Goal: Communication & Community: Answer question/provide support

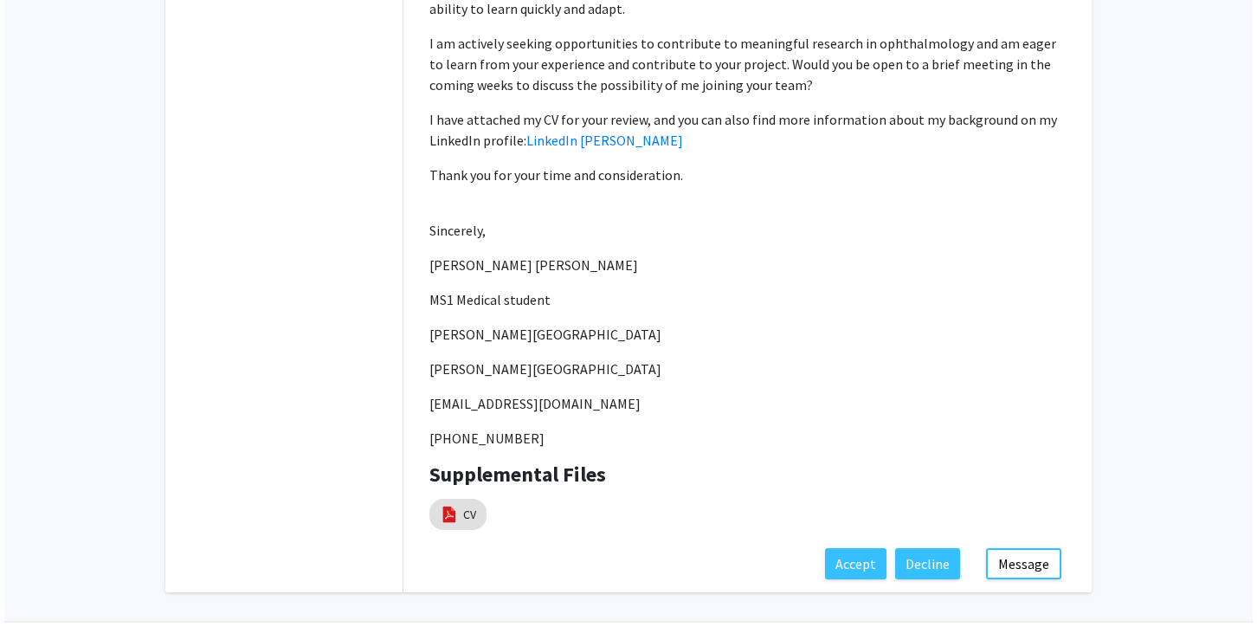
scroll to position [669, 0]
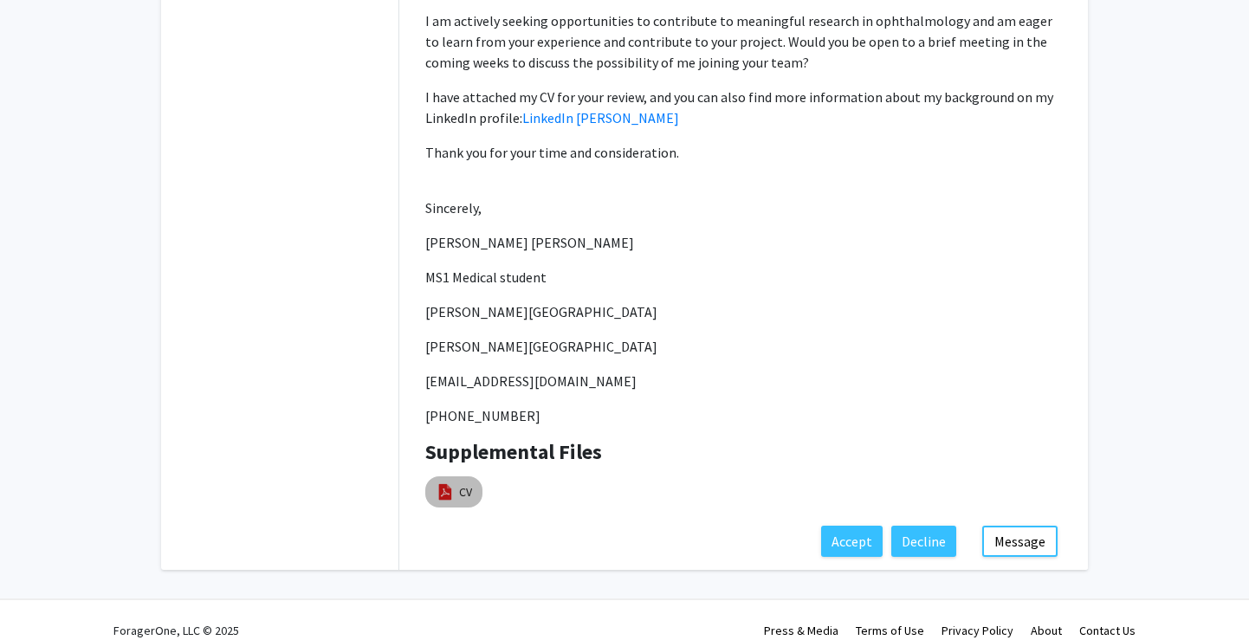
click at [443, 482] on img at bounding box center [445, 491] width 19 height 19
click at [463, 483] on link "CV" at bounding box center [465, 492] width 13 height 18
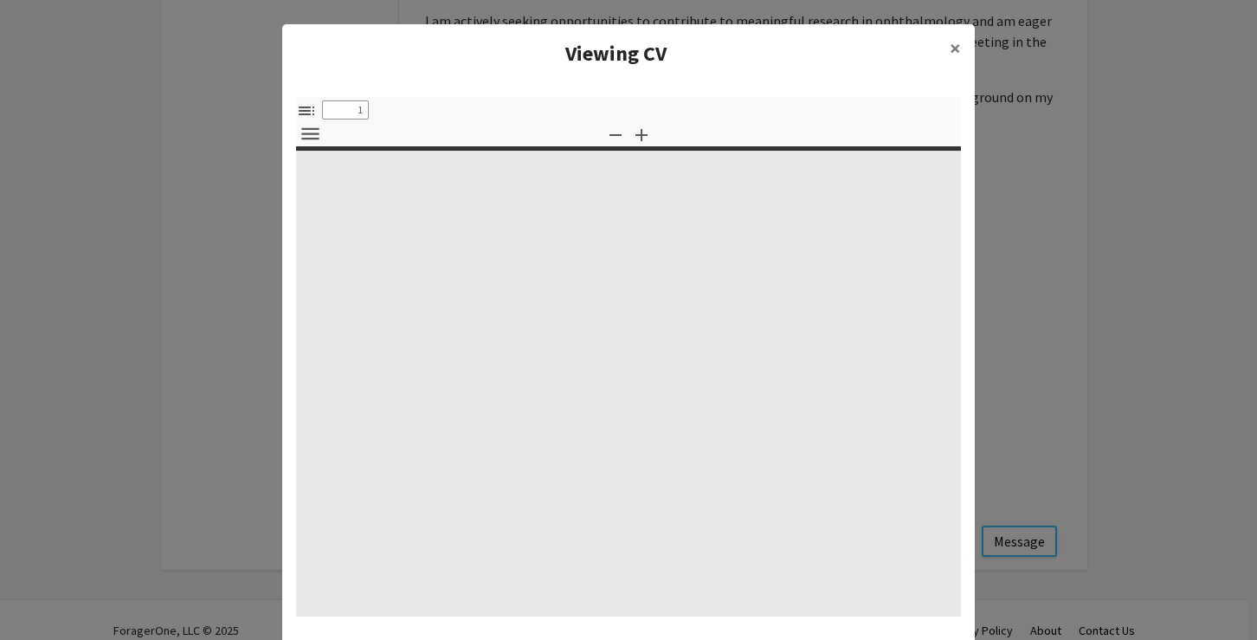
select select "custom"
type input "0"
select select "custom"
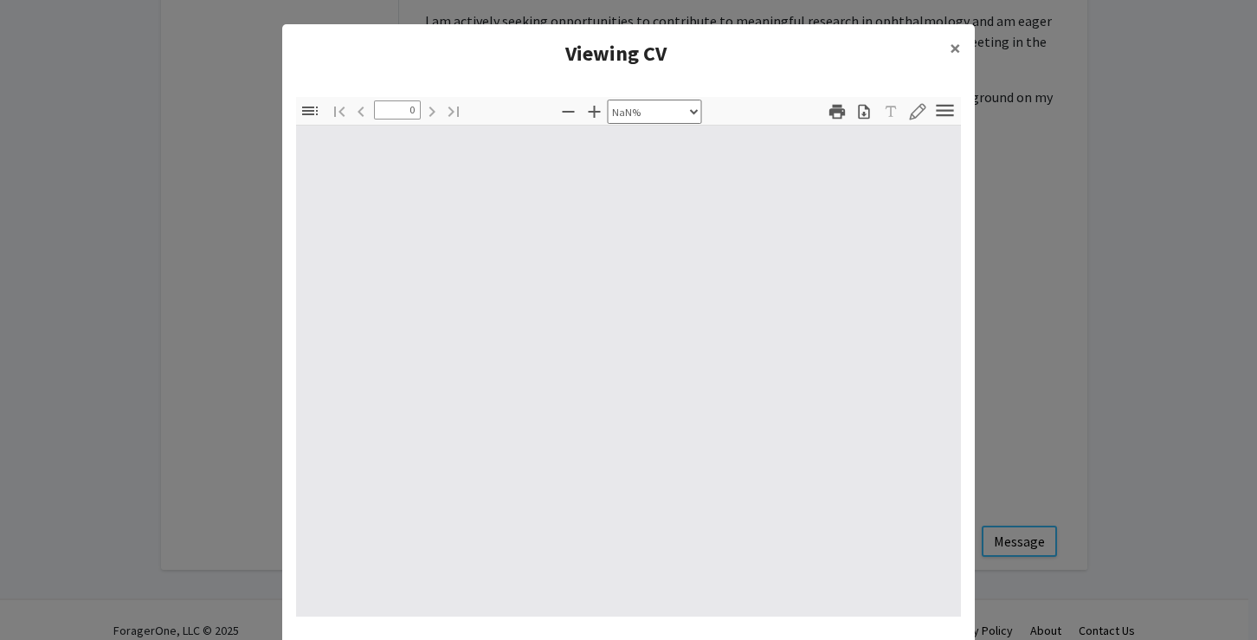
type input "1"
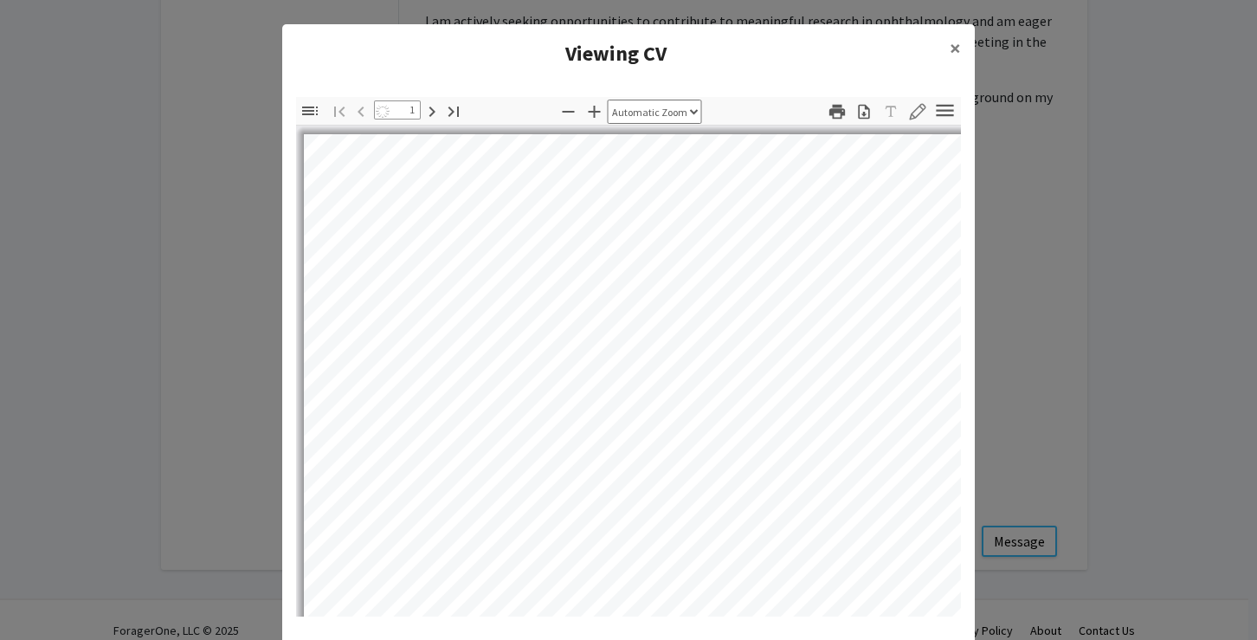
scroll to position [1, 0]
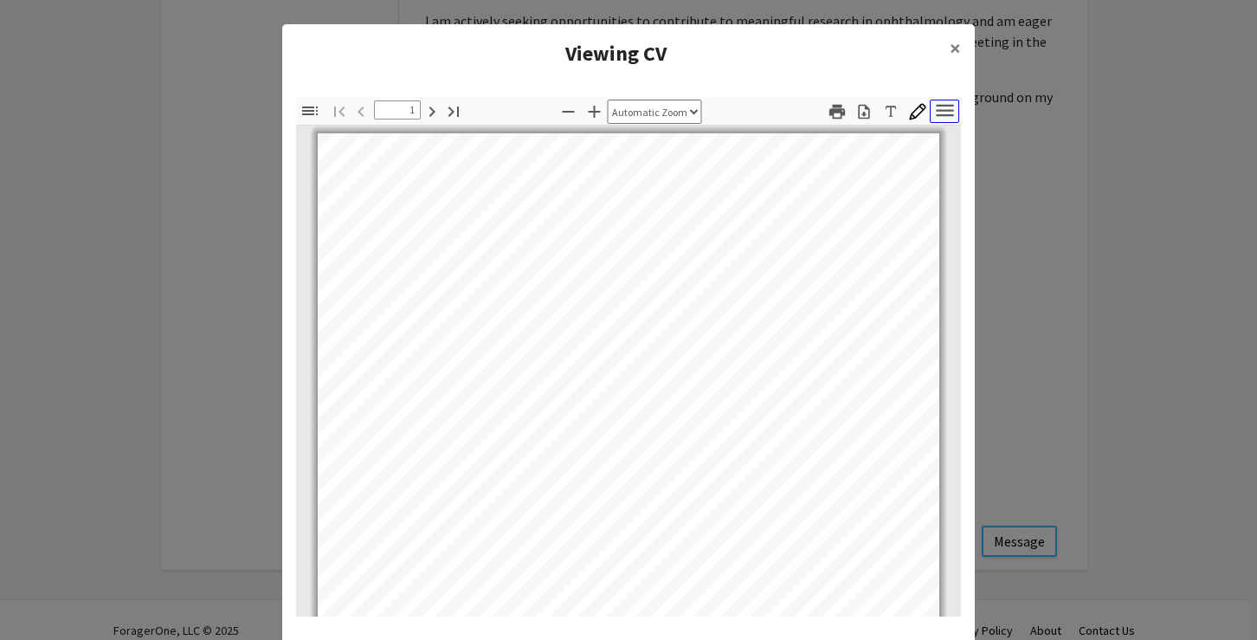
click at [939, 106] on icon "button" at bounding box center [944, 110] width 23 height 23
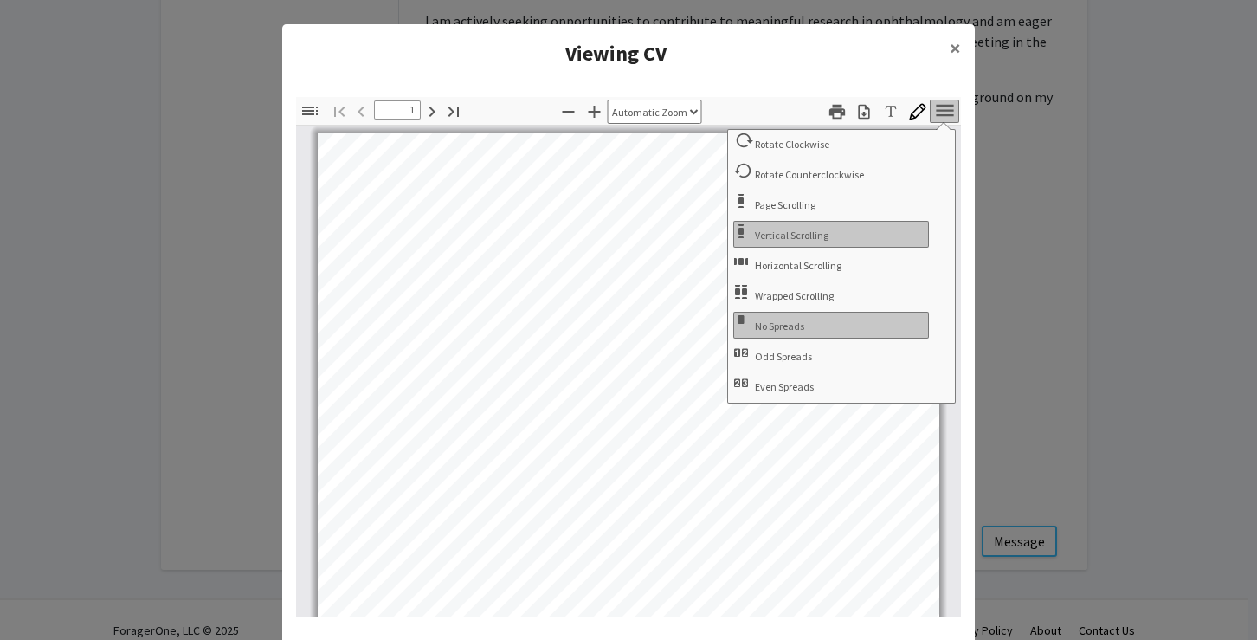
click at [939, 106] on icon "button" at bounding box center [944, 110] width 17 height 12
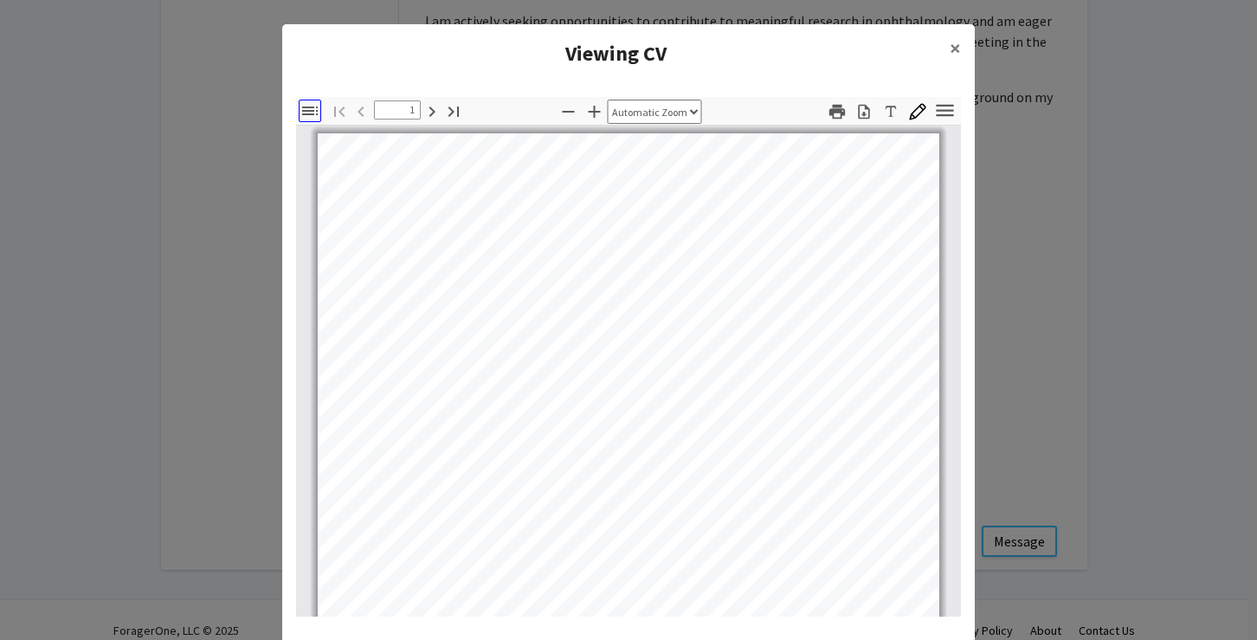
click at [303, 112] on icon "button" at bounding box center [310, 110] width 16 height 9
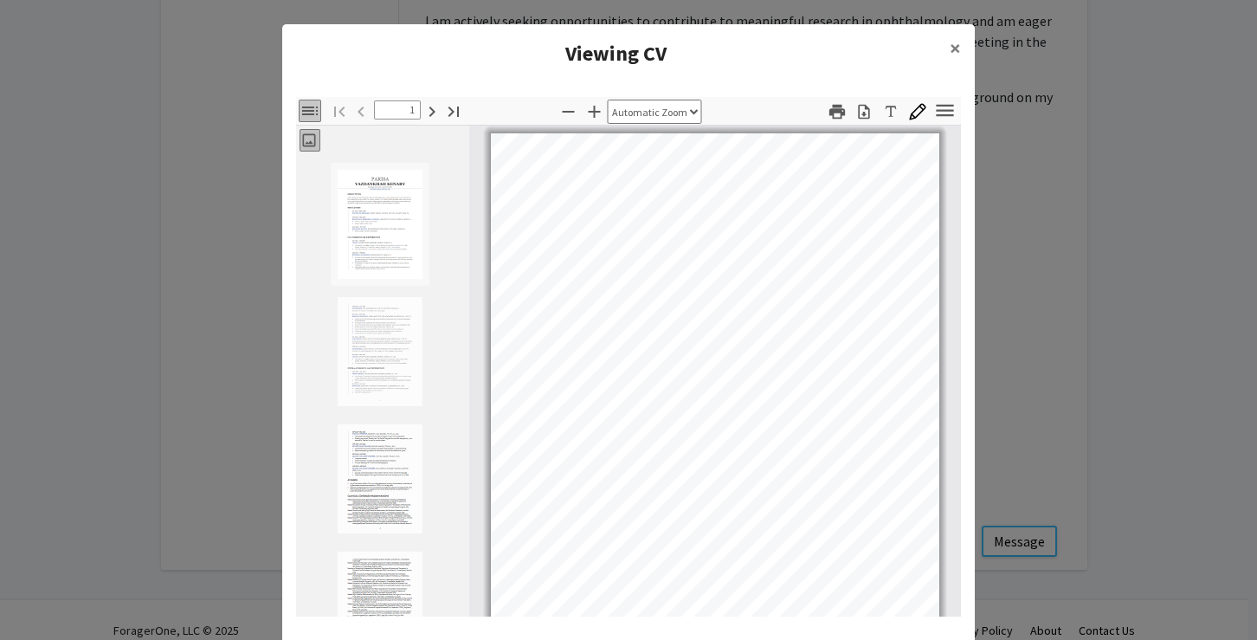
scroll to position [3, 0]
click at [303, 112] on icon "button" at bounding box center [310, 110] width 16 height 9
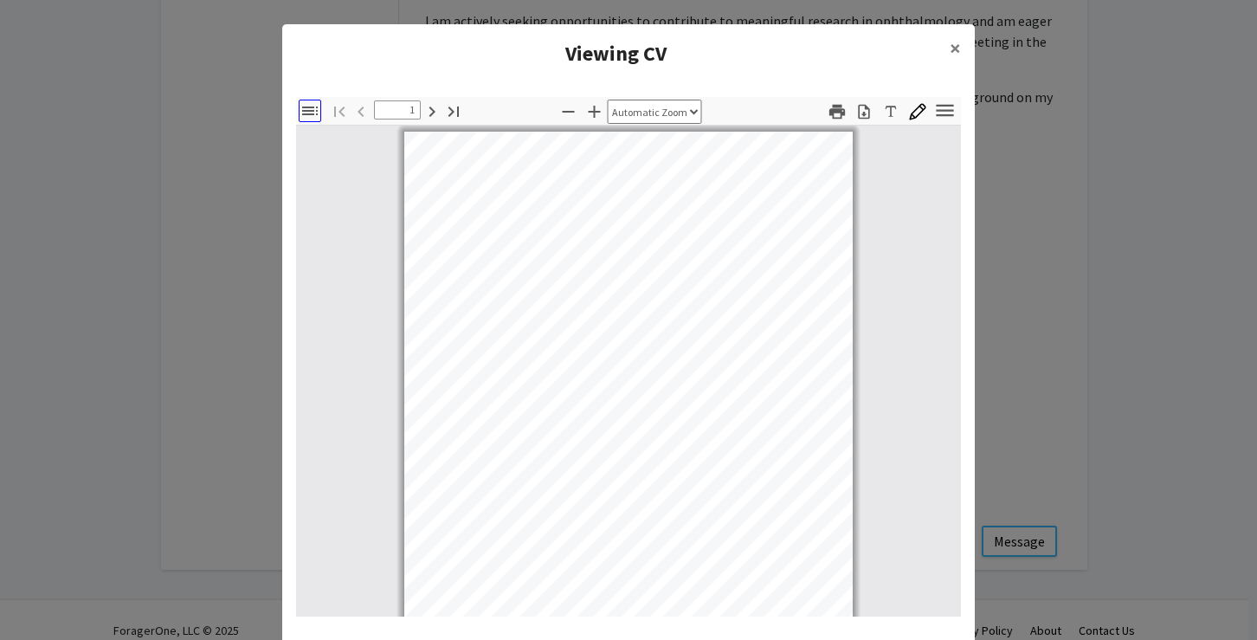
scroll to position [1, 0]
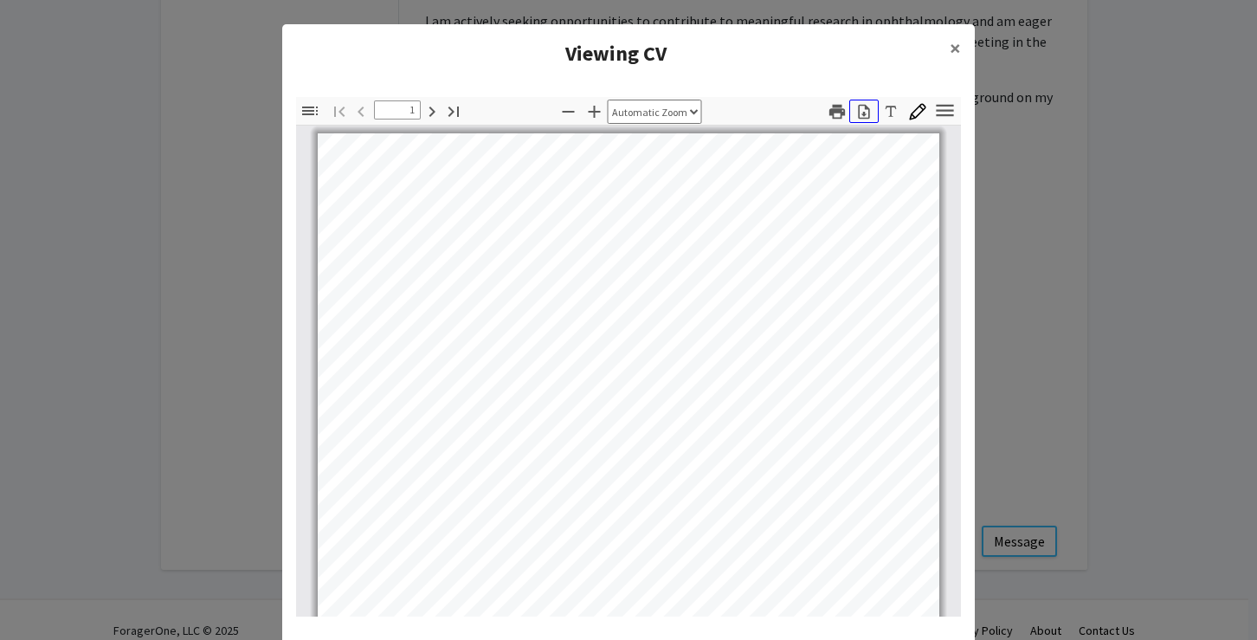
click at [862, 113] on icon "button" at bounding box center [863, 111] width 17 height 17
select select "page-width"
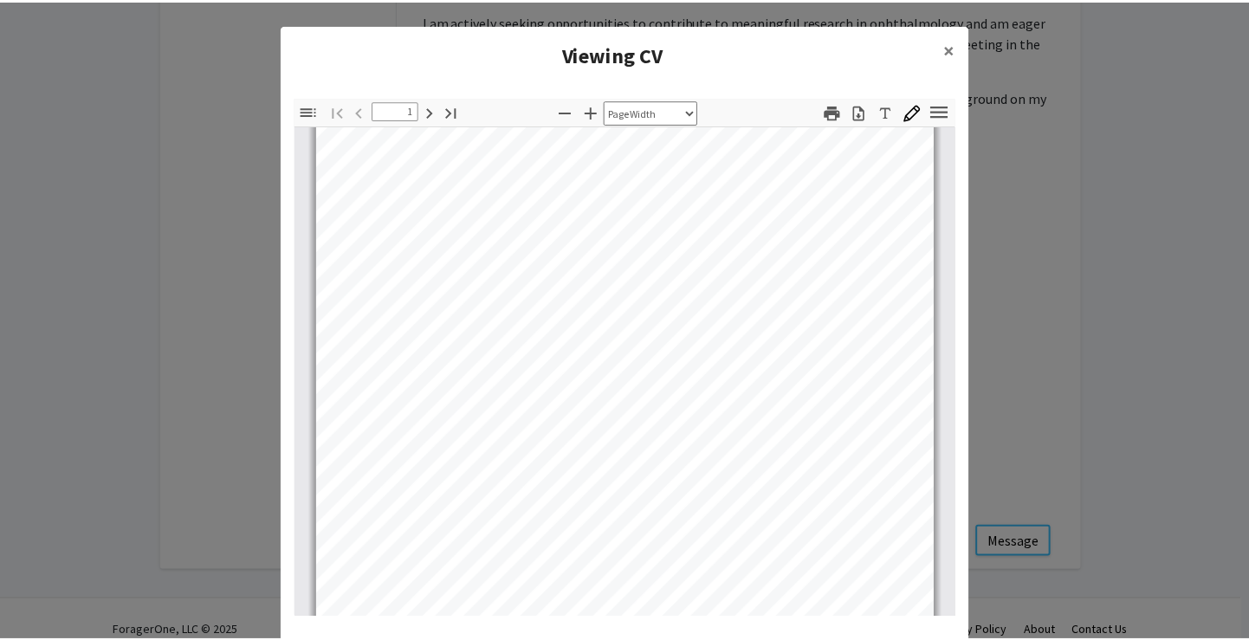
scroll to position [151, 0]
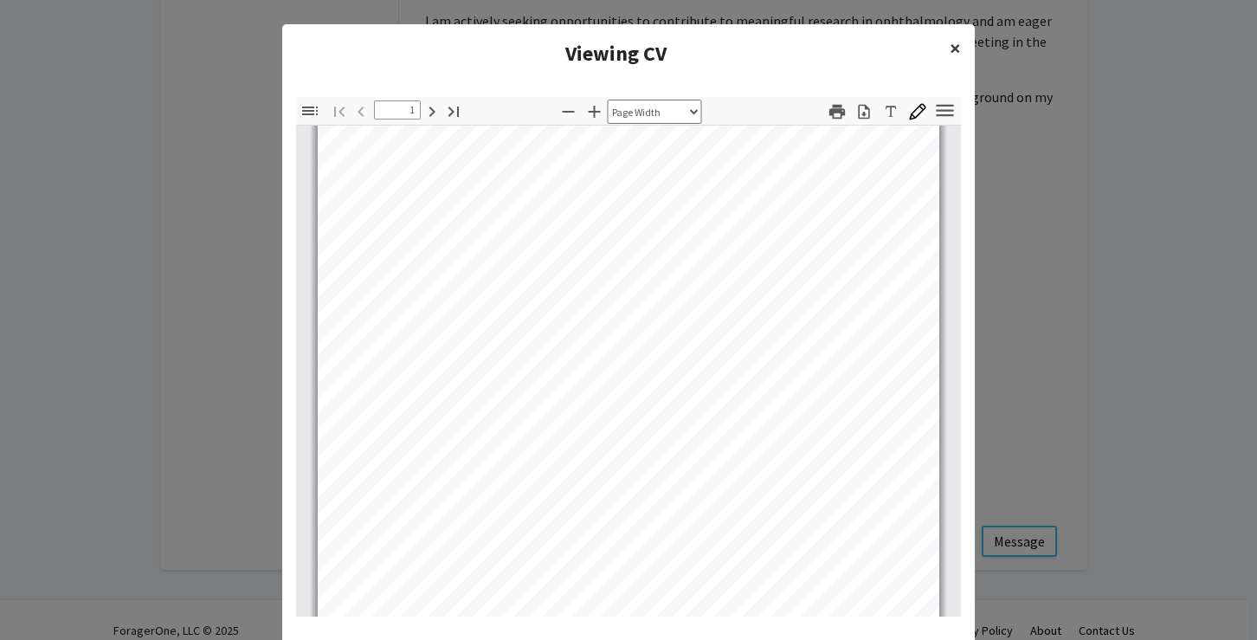
click at [952, 46] on span "×" at bounding box center [955, 48] width 11 height 27
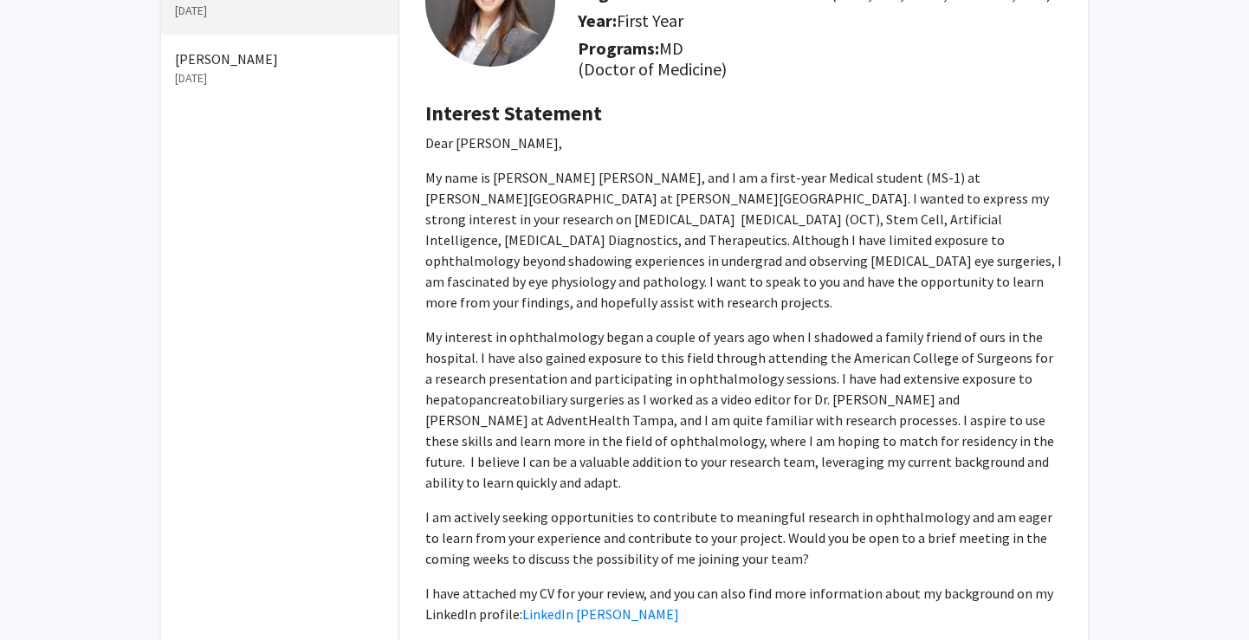
scroll to position [0, 0]
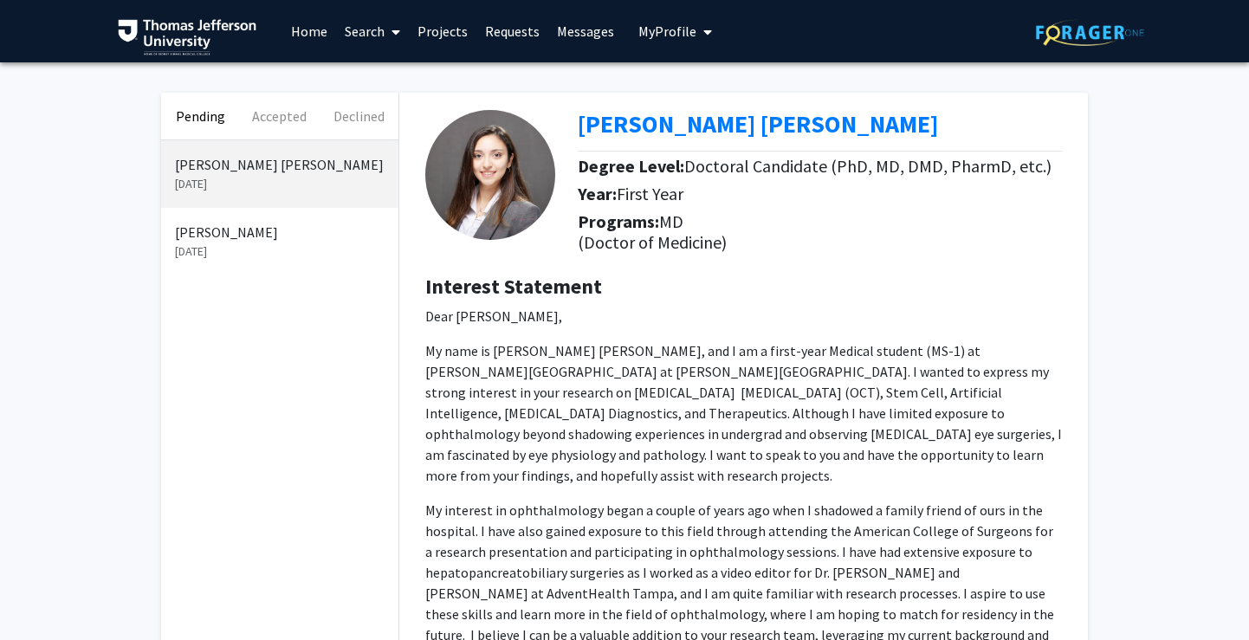
click at [243, 239] on p "Manal Mustafa" at bounding box center [280, 232] width 210 height 21
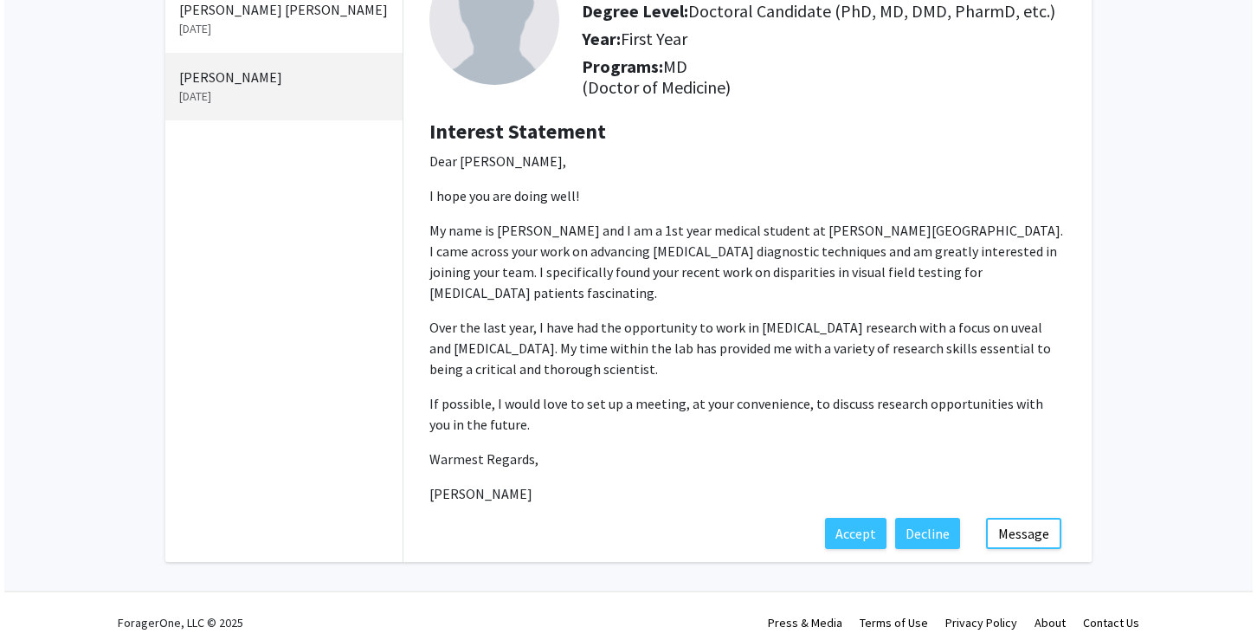
scroll to position [168, 0]
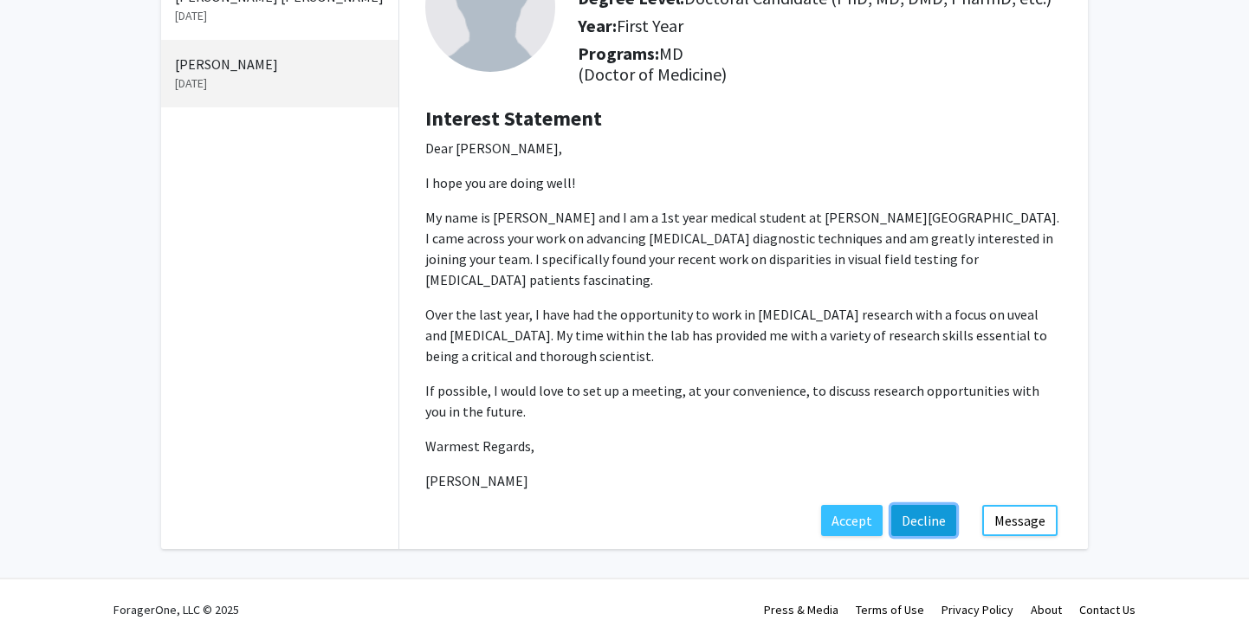
click at [935, 520] on button "Decline" at bounding box center [923, 520] width 65 height 31
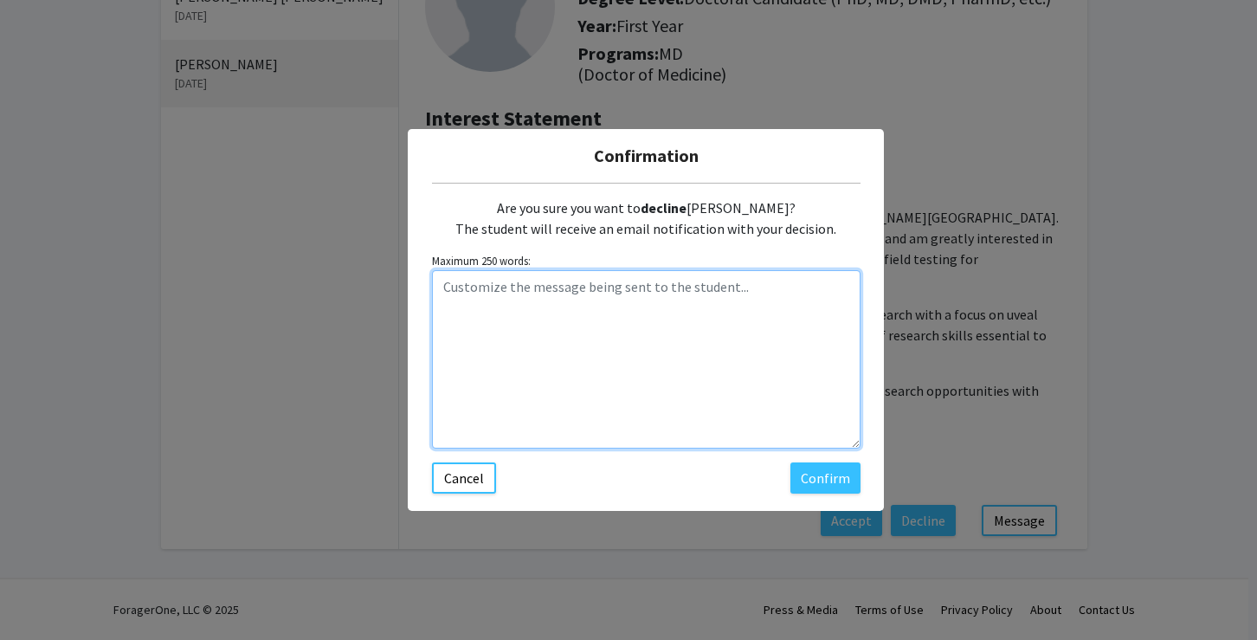
click at [623, 319] on textarea "Customize the message being sent to the student..." at bounding box center [646, 359] width 429 height 178
type textarea "I'm sorry, but we do not have an opening for you at this time. Joel Schuman"
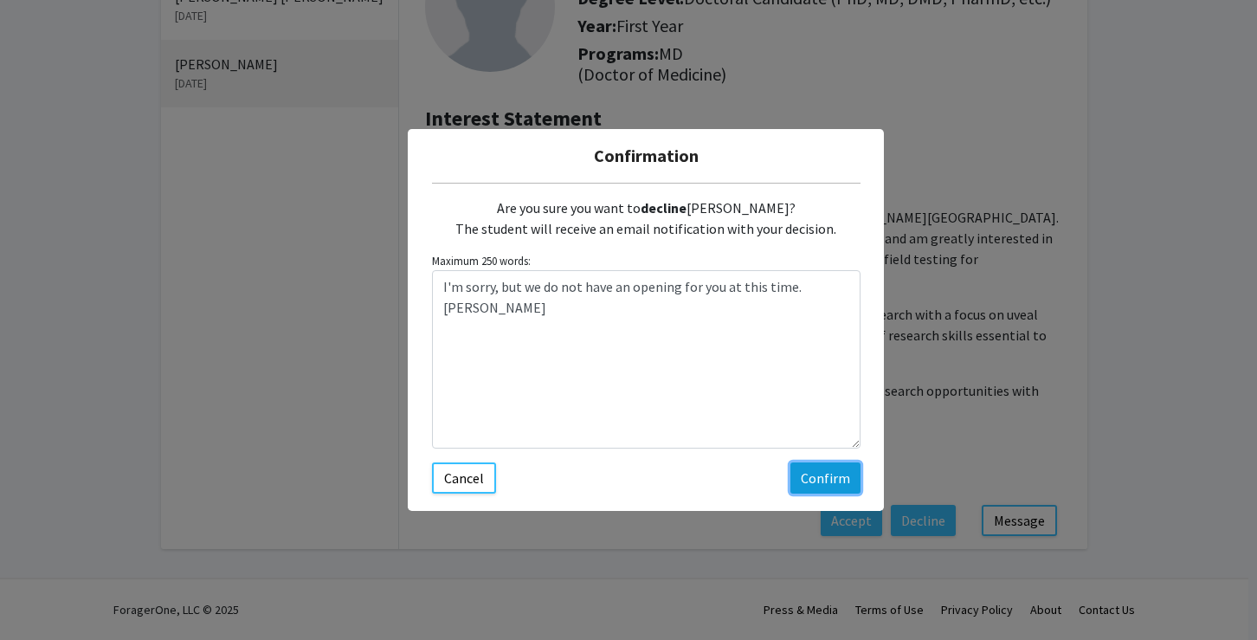
click at [822, 485] on button "Confirm" at bounding box center [826, 477] width 70 height 31
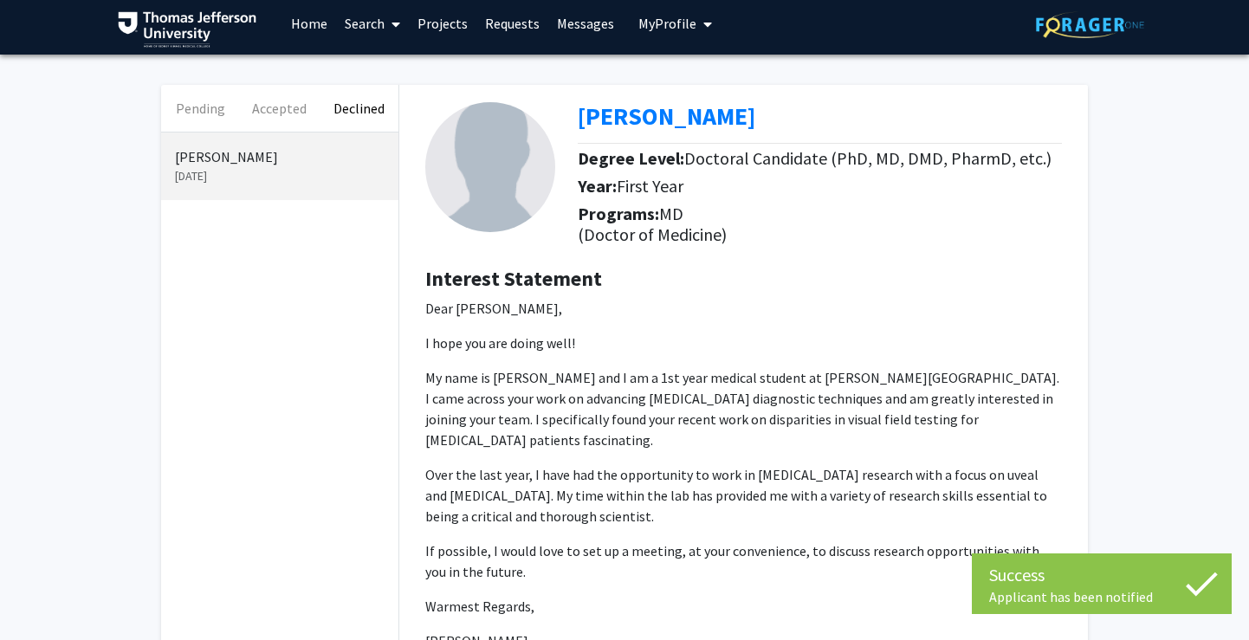
scroll to position [0, 0]
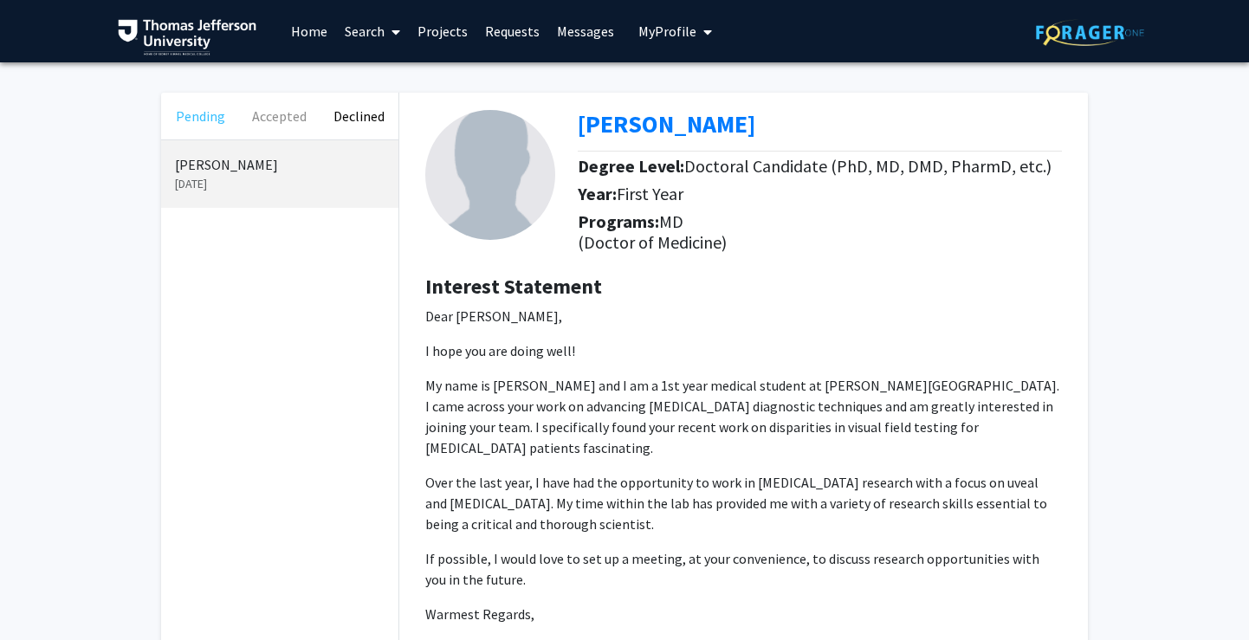
click at [205, 116] on button "Pending" at bounding box center [200, 116] width 79 height 47
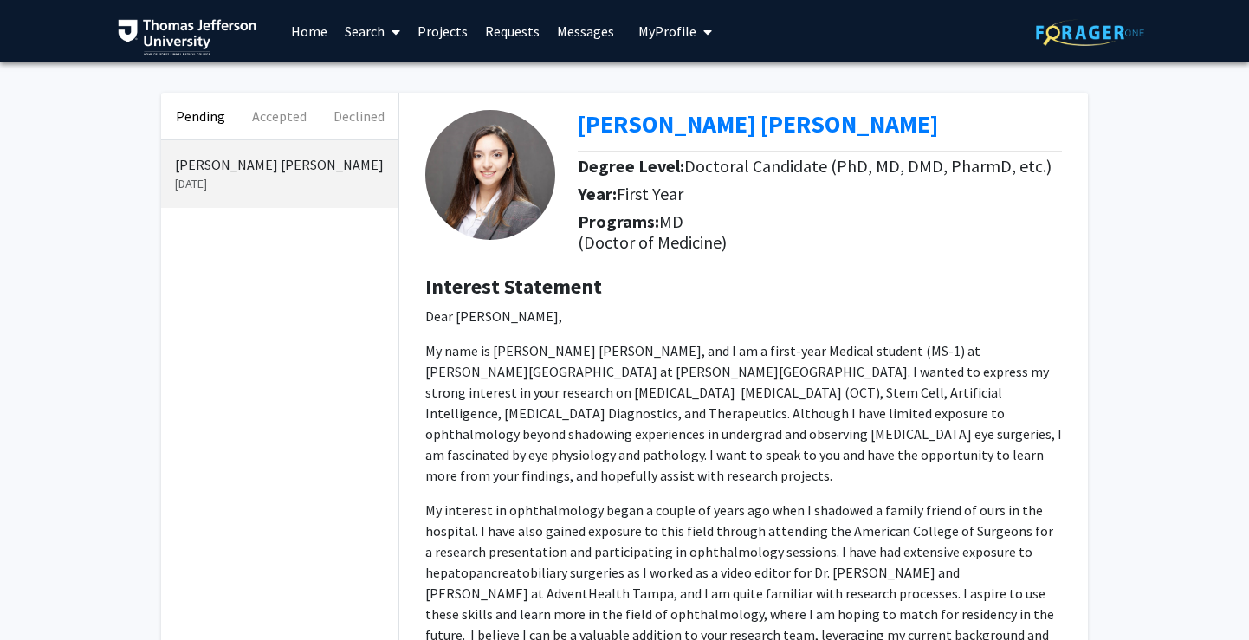
click at [248, 164] on p "Parisa Yazdankhah Kenary" at bounding box center [280, 164] width 210 height 21
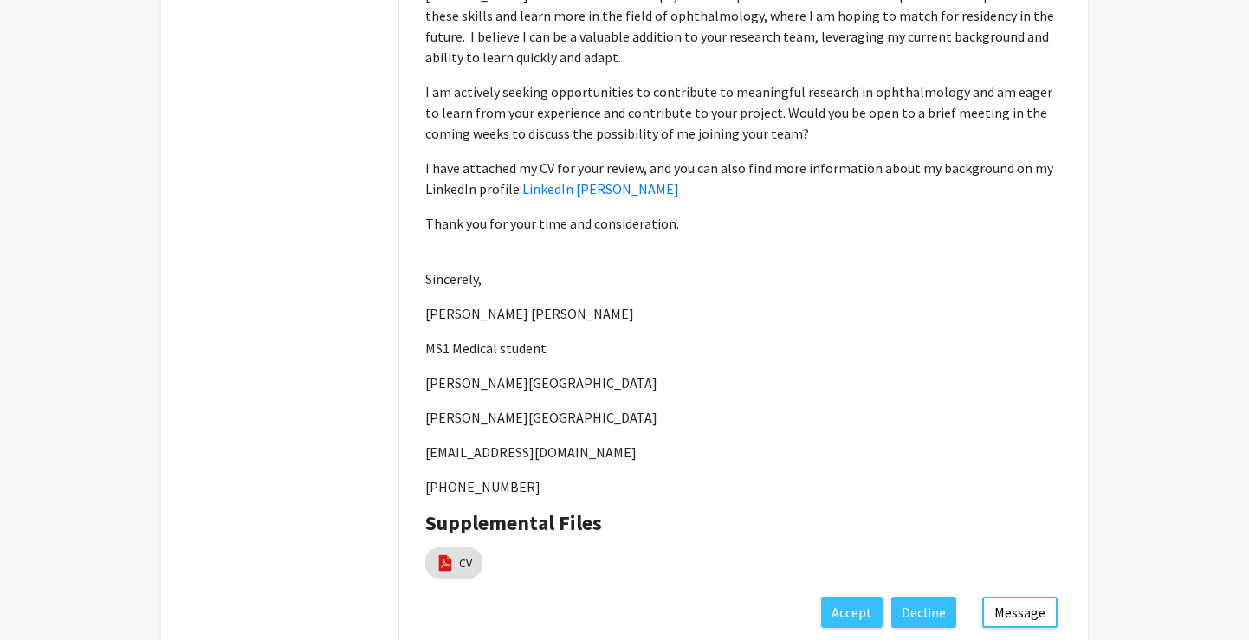
scroll to position [669, 0]
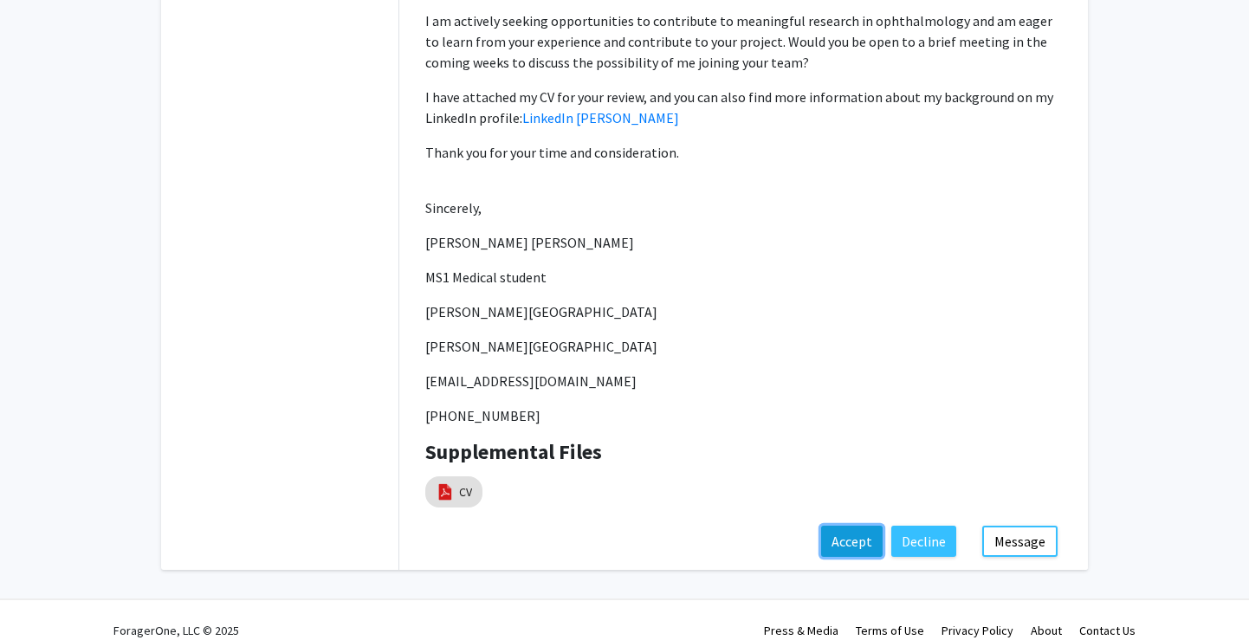
click at [844, 526] on button "Accept" at bounding box center [851, 541] width 61 height 31
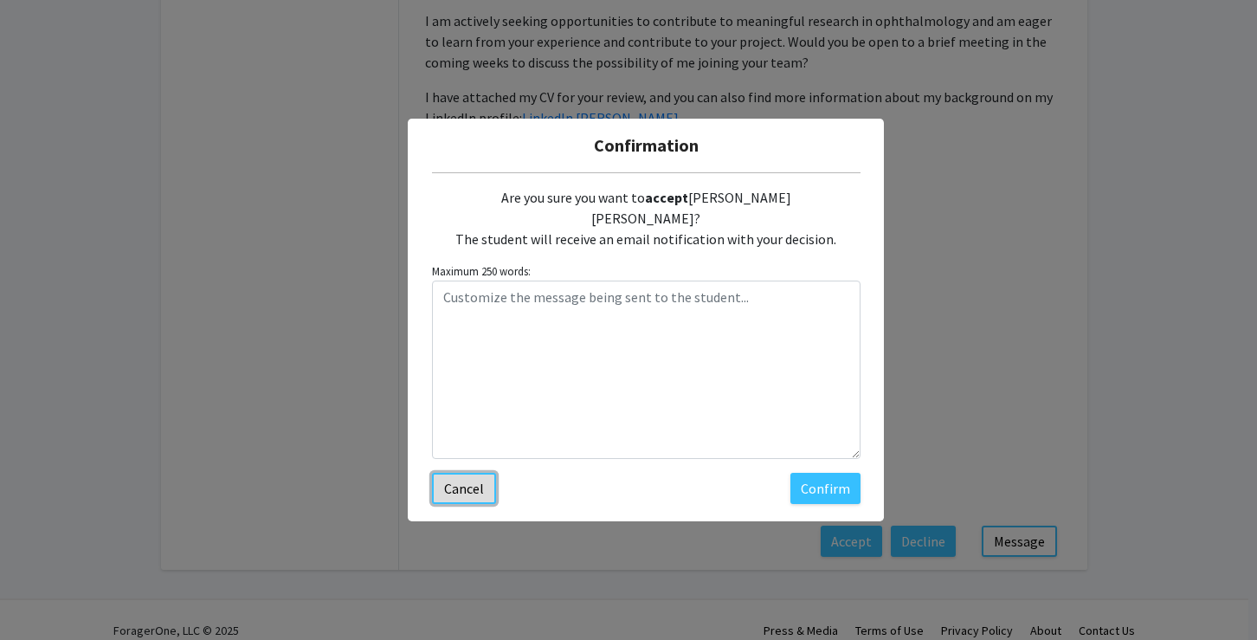
click at [461, 476] on button "Cancel" at bounding box center [464, 488] width 64 height 31
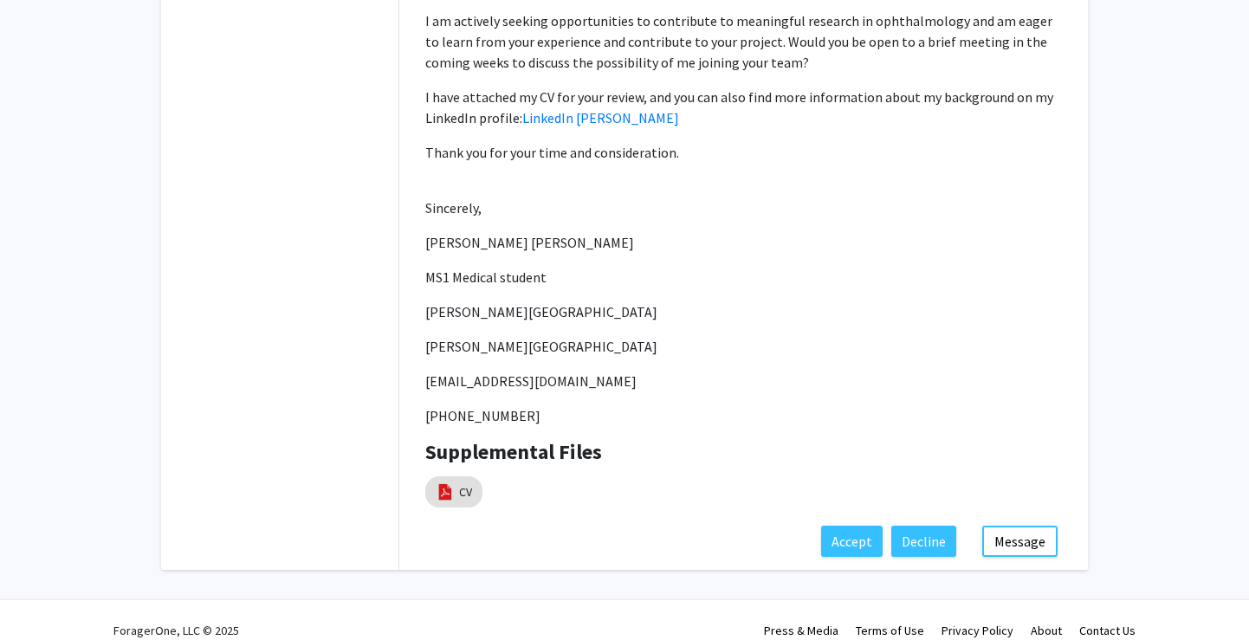
drag, startPoint x: 617, startPoint y: 364, endPoint x: 429, endPoint y: 367, distance: 188.8
click at [429, 371] on p "Pxy120@students.jefferson.edu" at bounding box center [743, 381] width 636 height 21
copy p "Pxy120@students.jefferson.edu"
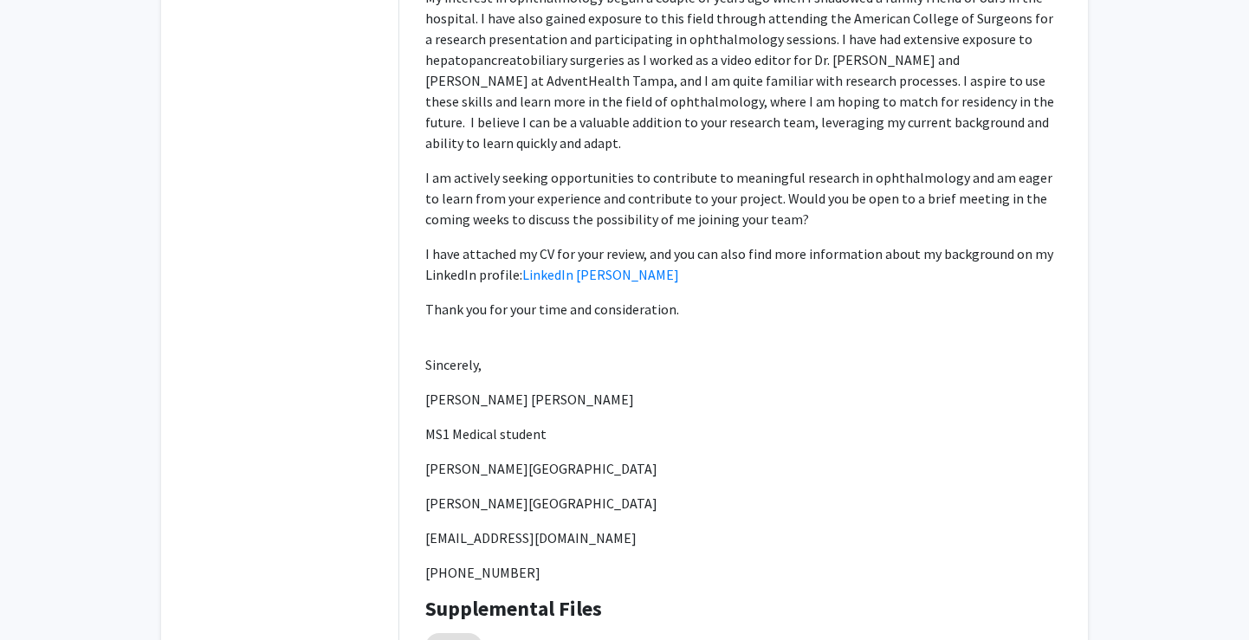
scroll to position [150, 0]
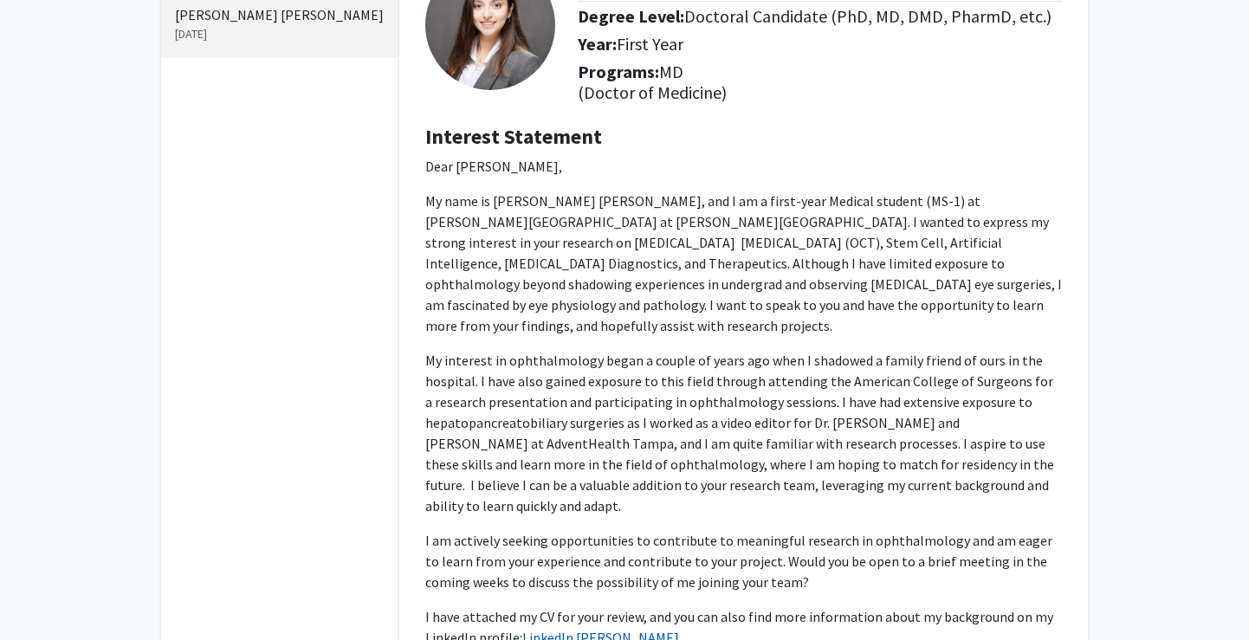
click at [587, 629] on link "LinkedIn Parisa Y Kenary" at bounding box center [600, 637] width 157 height 17
click at [1152, 197] on div "Pending Accepted Declined Parisa Yazdankhah Kenary Aug 23, 2025 Parisa Yazdankh…" at bounding box center [624, 521] width 1249 height 1216
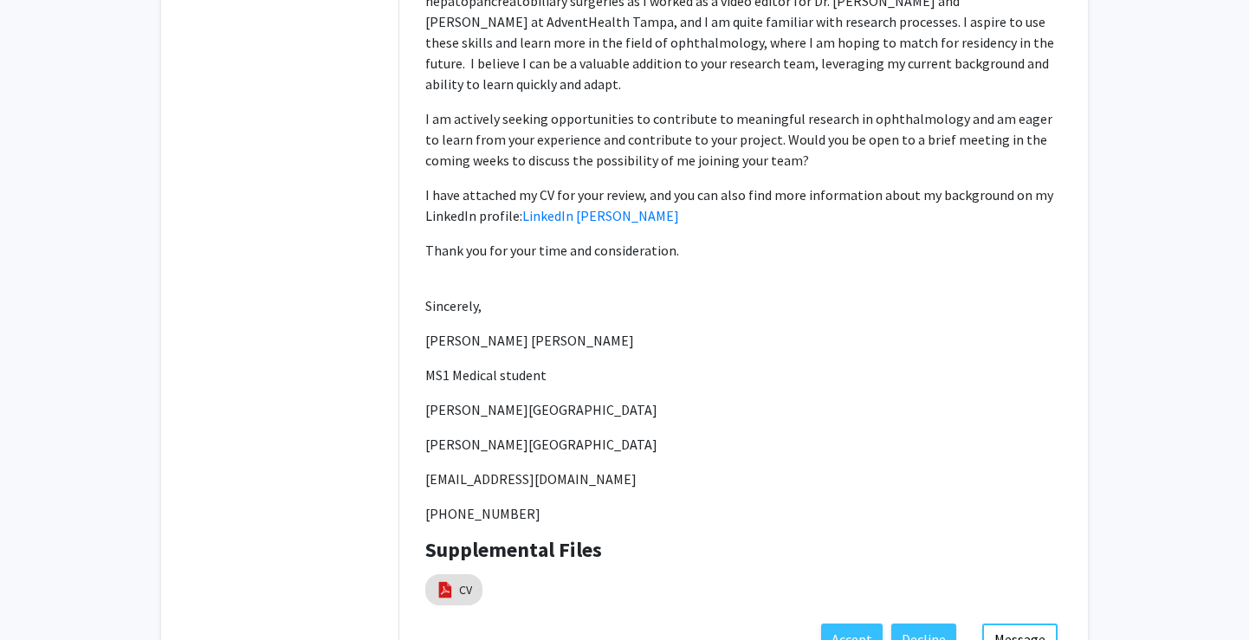
scroll to position [669, 0]
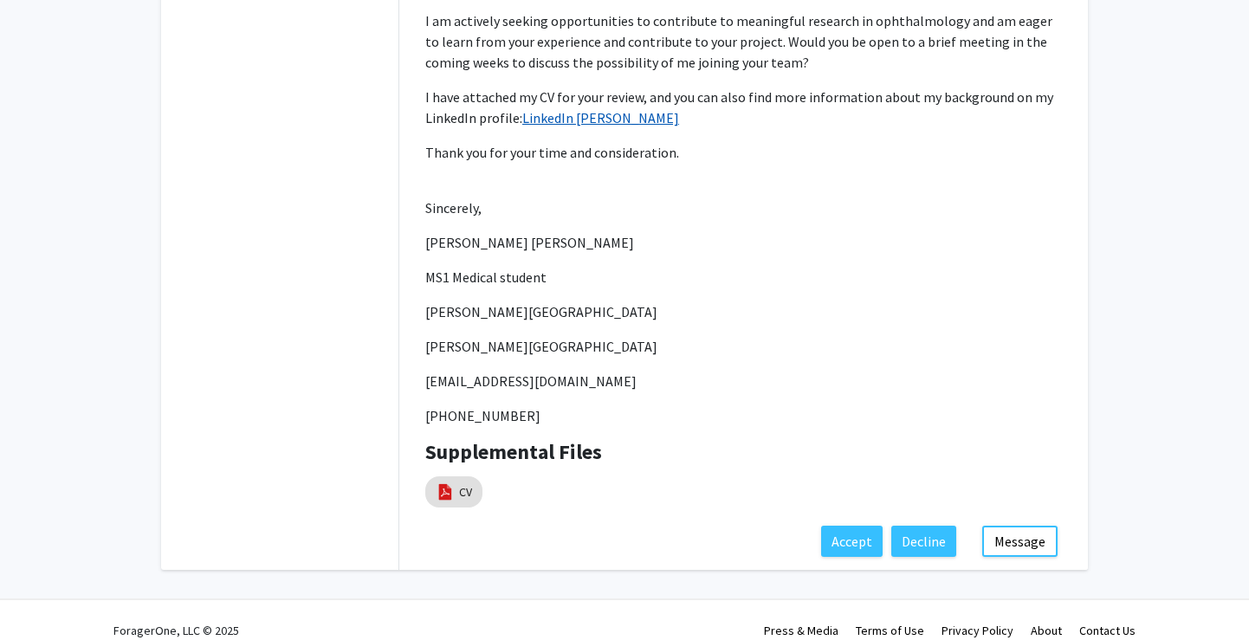
drag, startPoint x: 664, startPoint y: 94, endPoint x: 578, endPoint y: 101, distance: 86.1
click at [578, 101] on p "I have attached my CV for your review, and you can also find more information a…" at bounding box center [743, 108] width 636 height 42
copy link "Parisa Y Kenary"
drag, startPoint x: 1030, startPoint y: 262, endPoint x: 1016, endPoint y: 256, distance: 15.9
click at [1030, 267] on p "MS1 Medical student" at bounding box center [743, 277] width 636 height 21
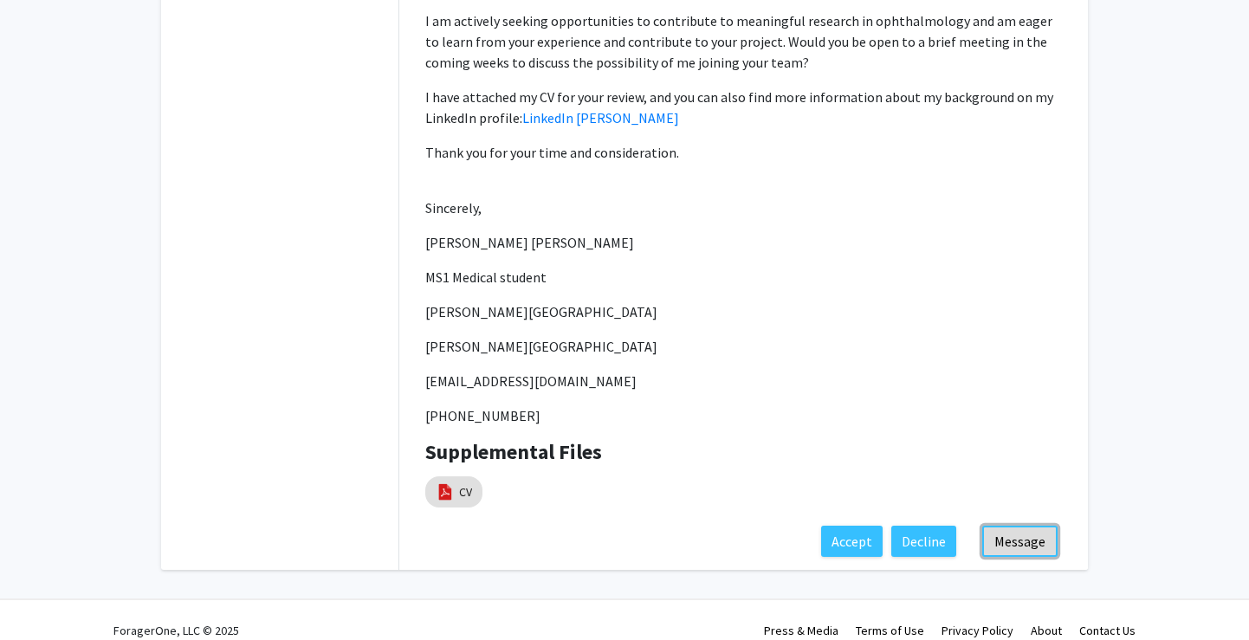
click at [1003, 526] on button "Message" at bounding box center [1019, 541] width 75 height 31
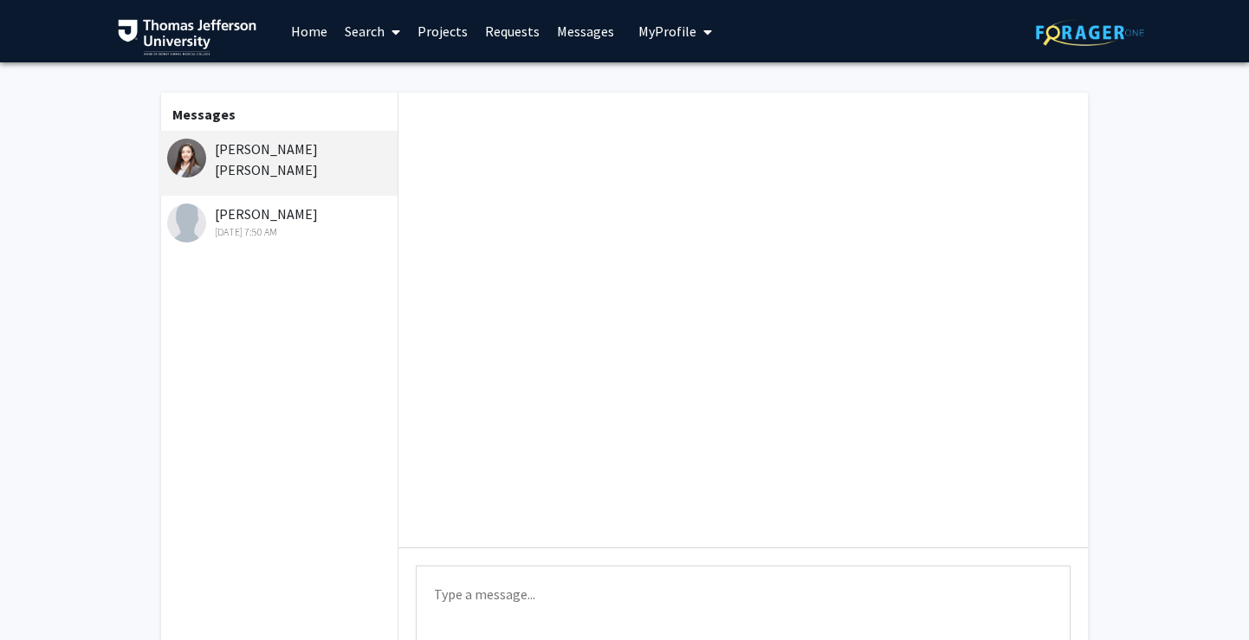
click at [504, 590] on textarea "Type a message" at bounding box center [743, 604] width 655 height 78
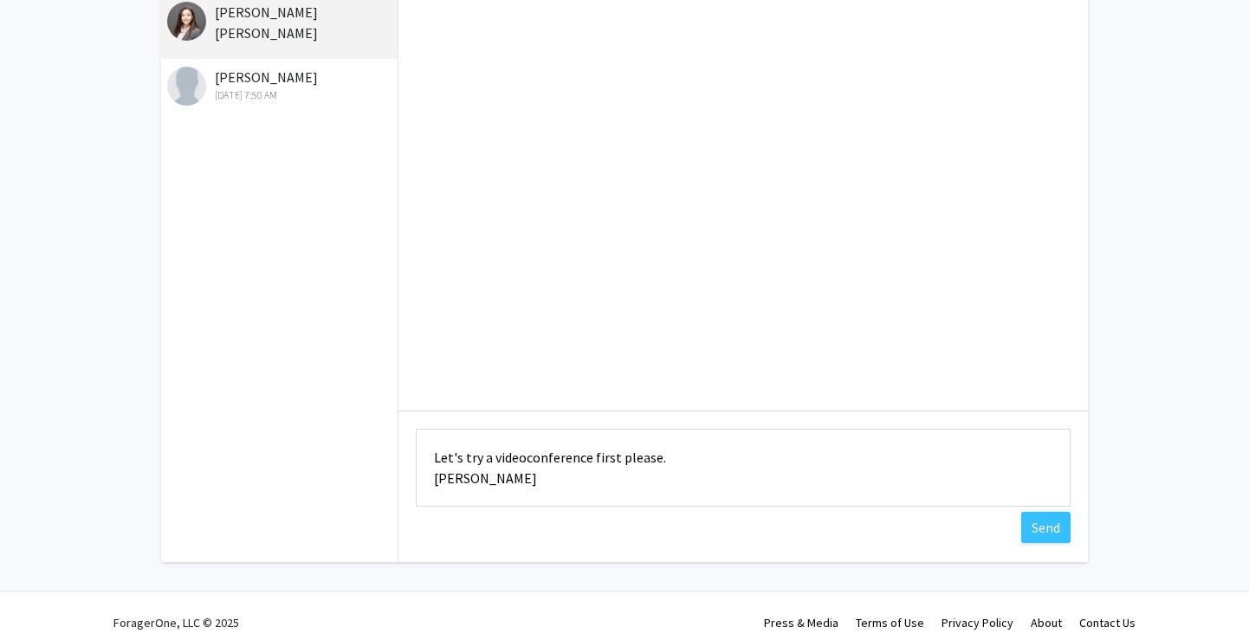
scroll to position [150, 0]
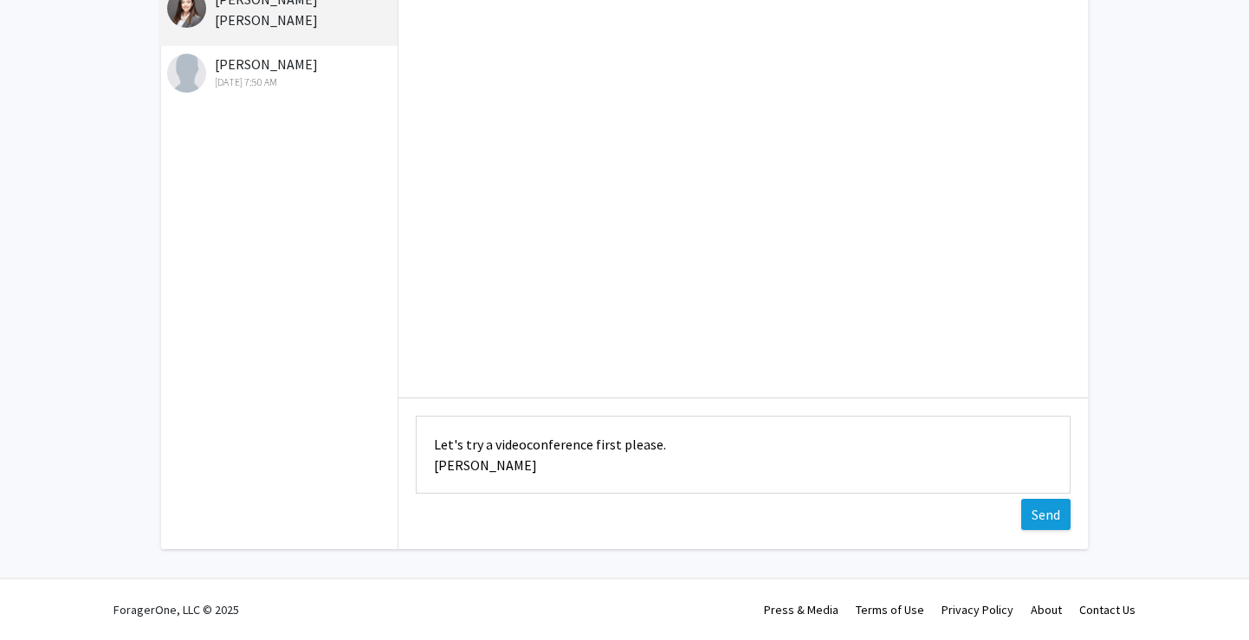
type textarea "Let's try a videoconference first please. Joel Schuman"
click at [1034, 513] on button "Send" at bounding box center [1045, 514] width 49 height 31
